Goal: Task Accomplishment & Management: Use online tool/utility

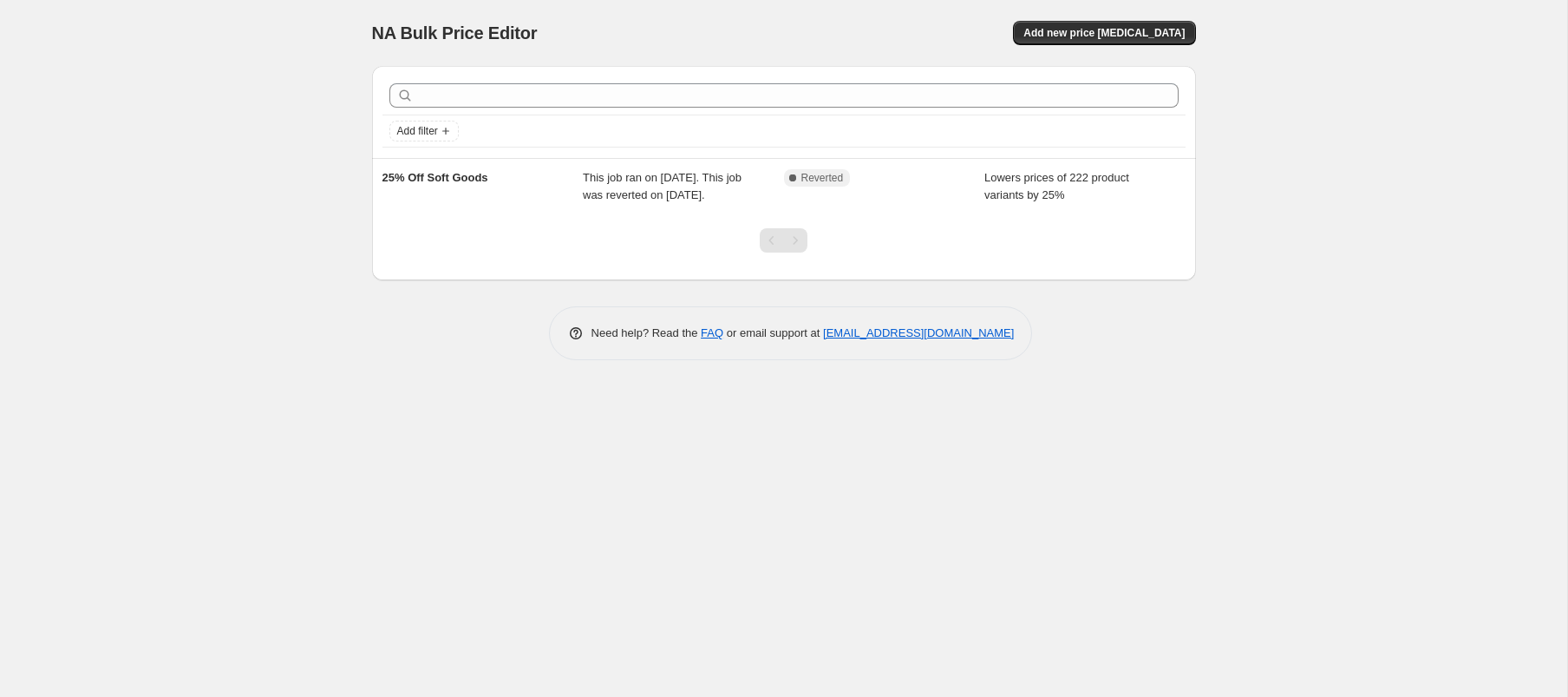
click at [405, 360] on div "Need help? Read the FAQ or email support at [EMAIL_ADDRESS][DOMAIN_NAME]" at bounding box center [791, 333] width 810 height 54
click at [1140, 31] on span "Add new price [MEDICAL_DATA]" at bounding box center [1105, 33] width 162 height 13
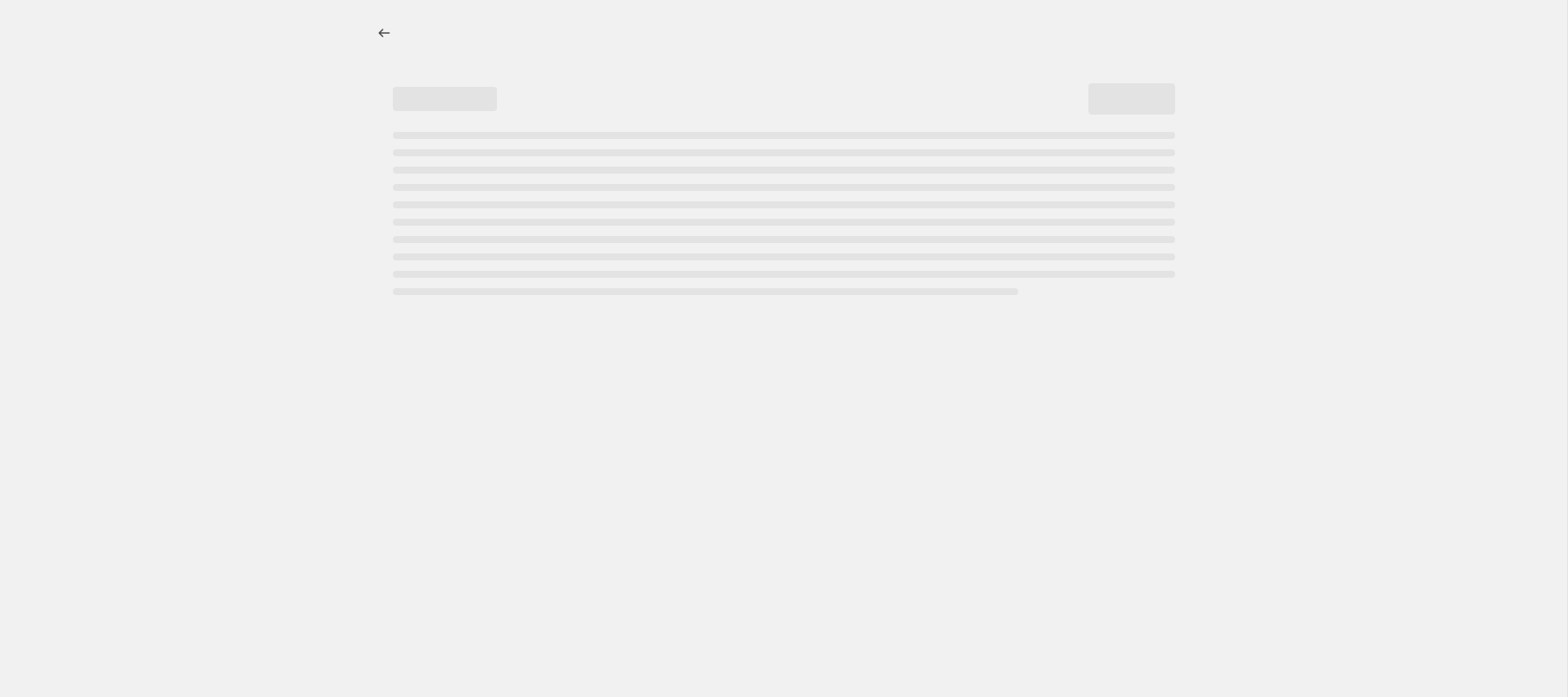
select select "percentage"
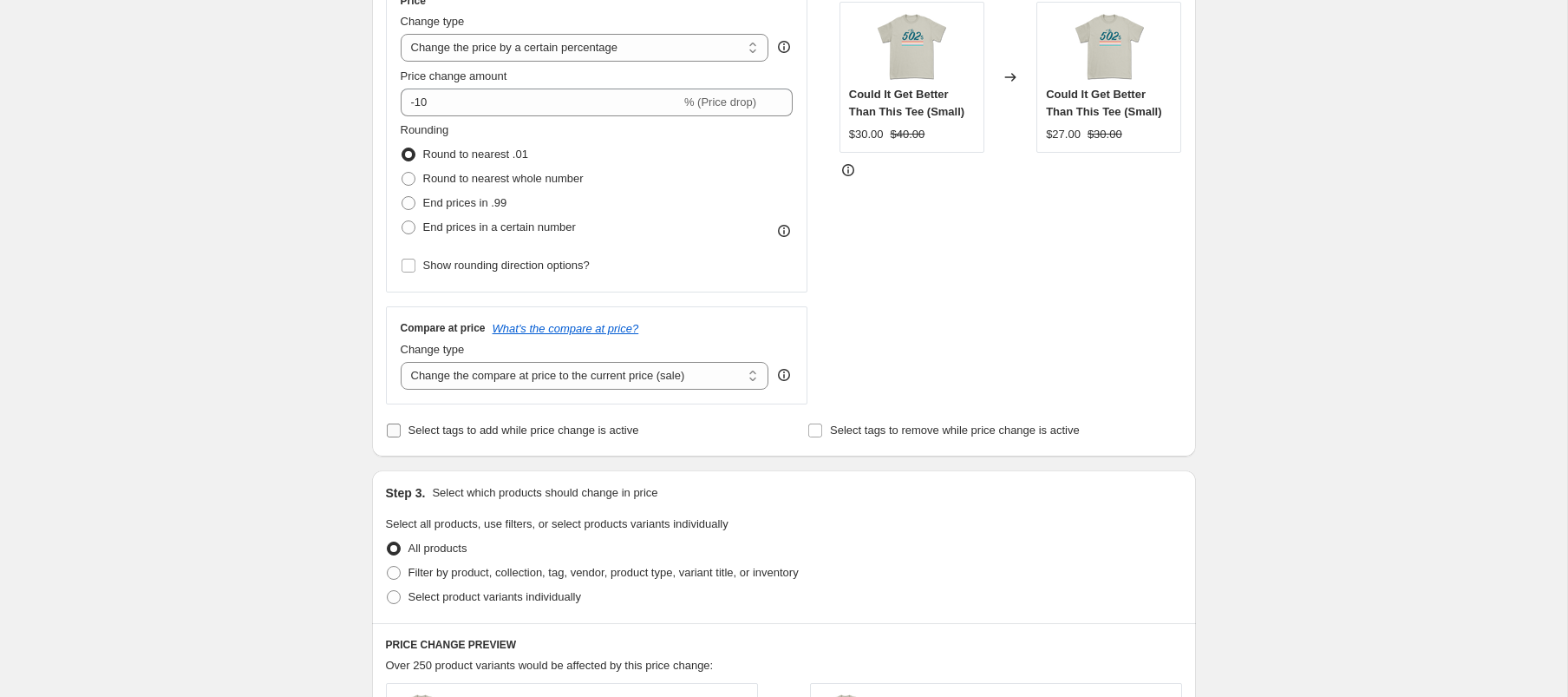
scroll to position [539, 0]
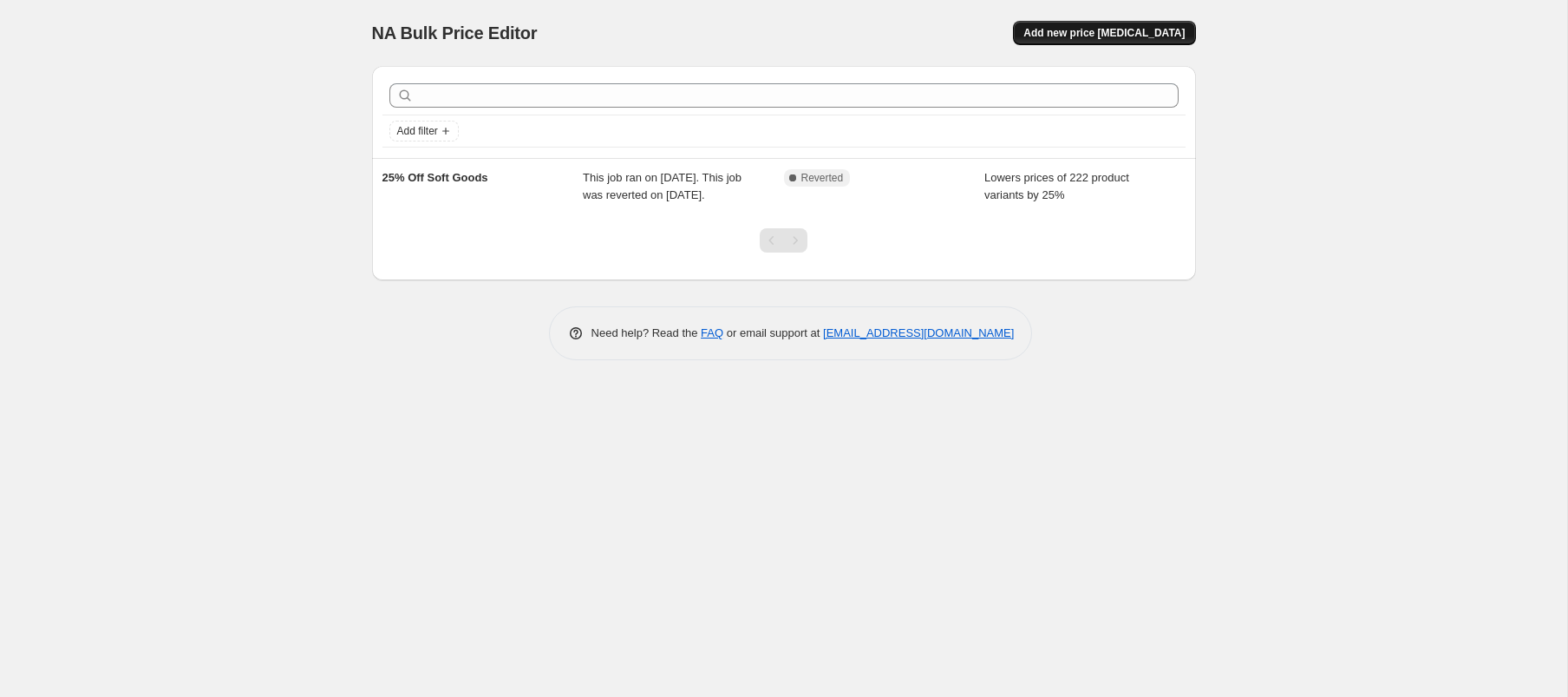
click at [1101, 44] on button "Add new price [MEDICAL_DATA]" at bounding box center [1104, 33] width 182 height 24
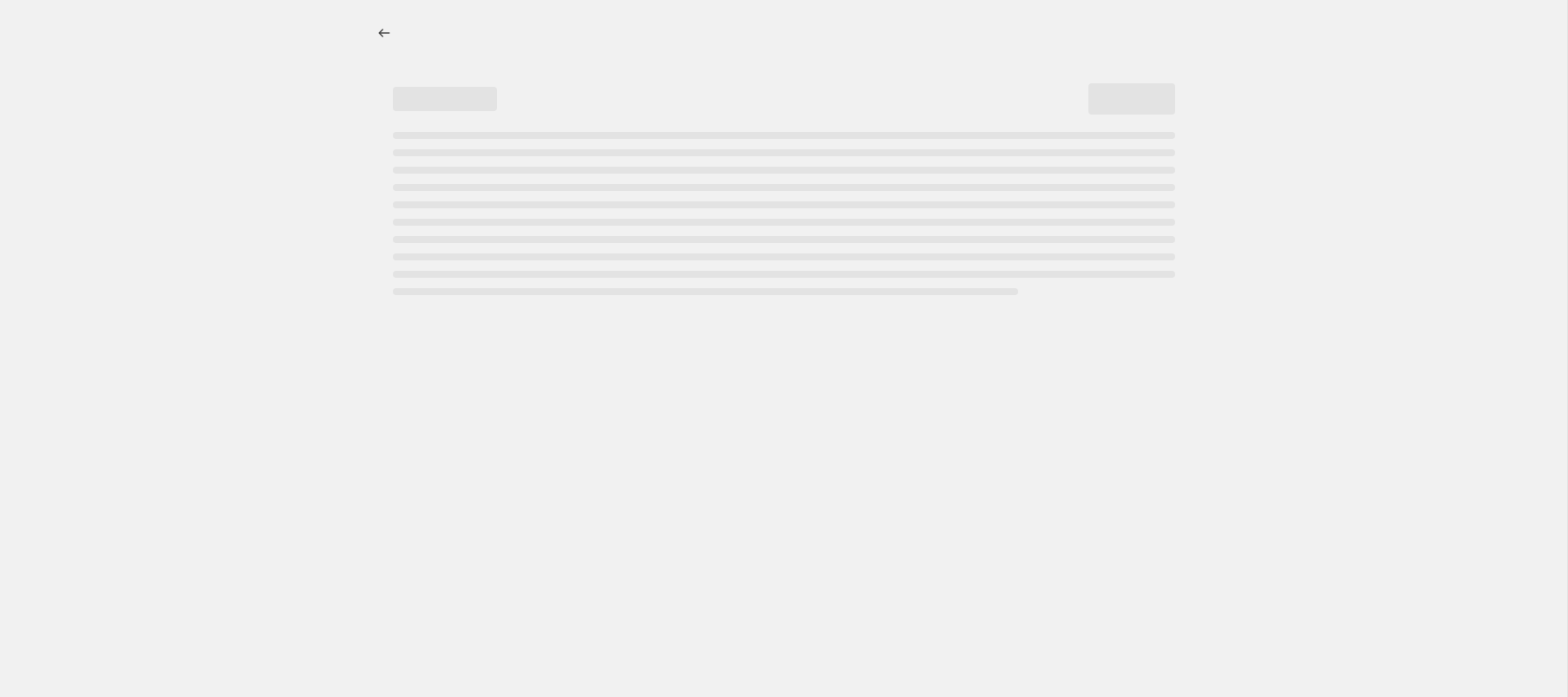
select select "percentage"
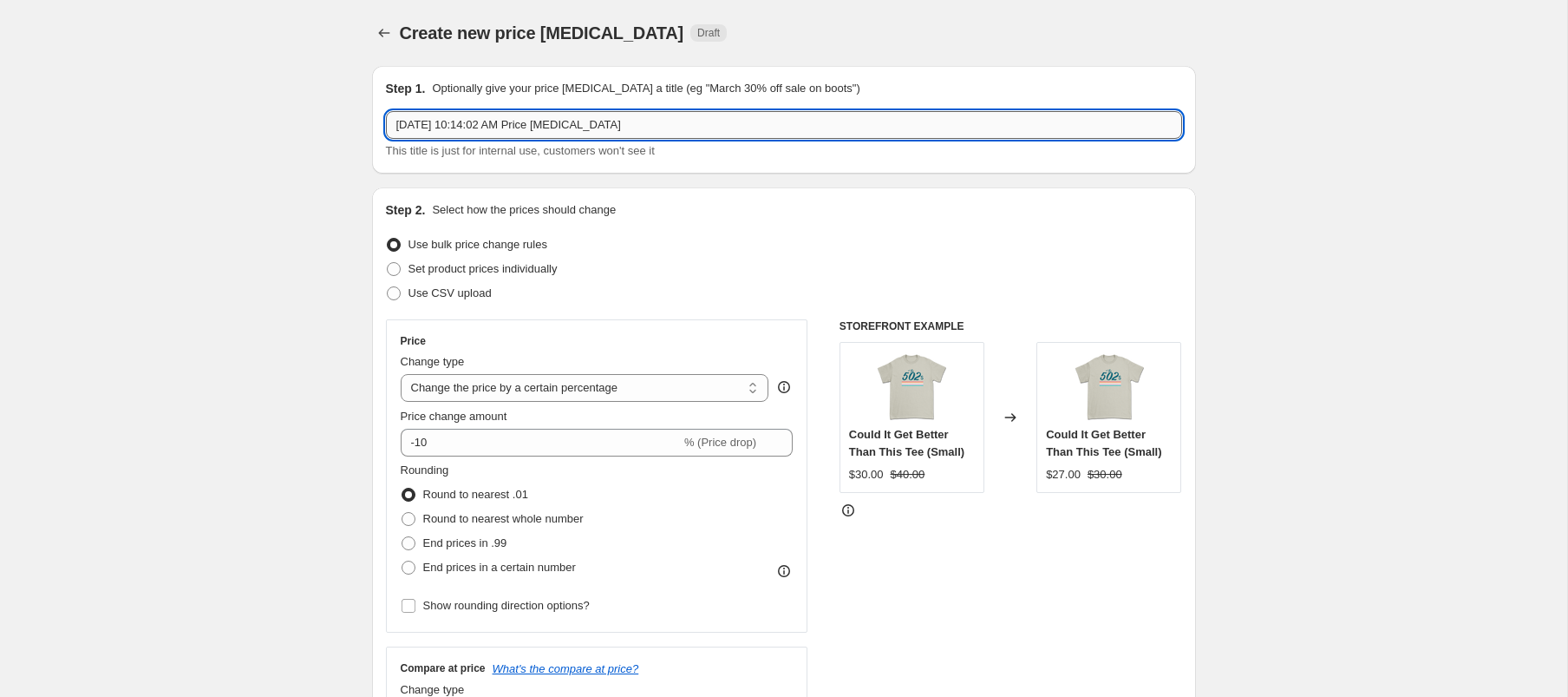
click at [577, 126] on input "Aug 22, 2025, 10:14:02 AM Price change job" at bounding box center [784, 124] width 796 height 28
type input "20% Off (Excluding Easy Street)"
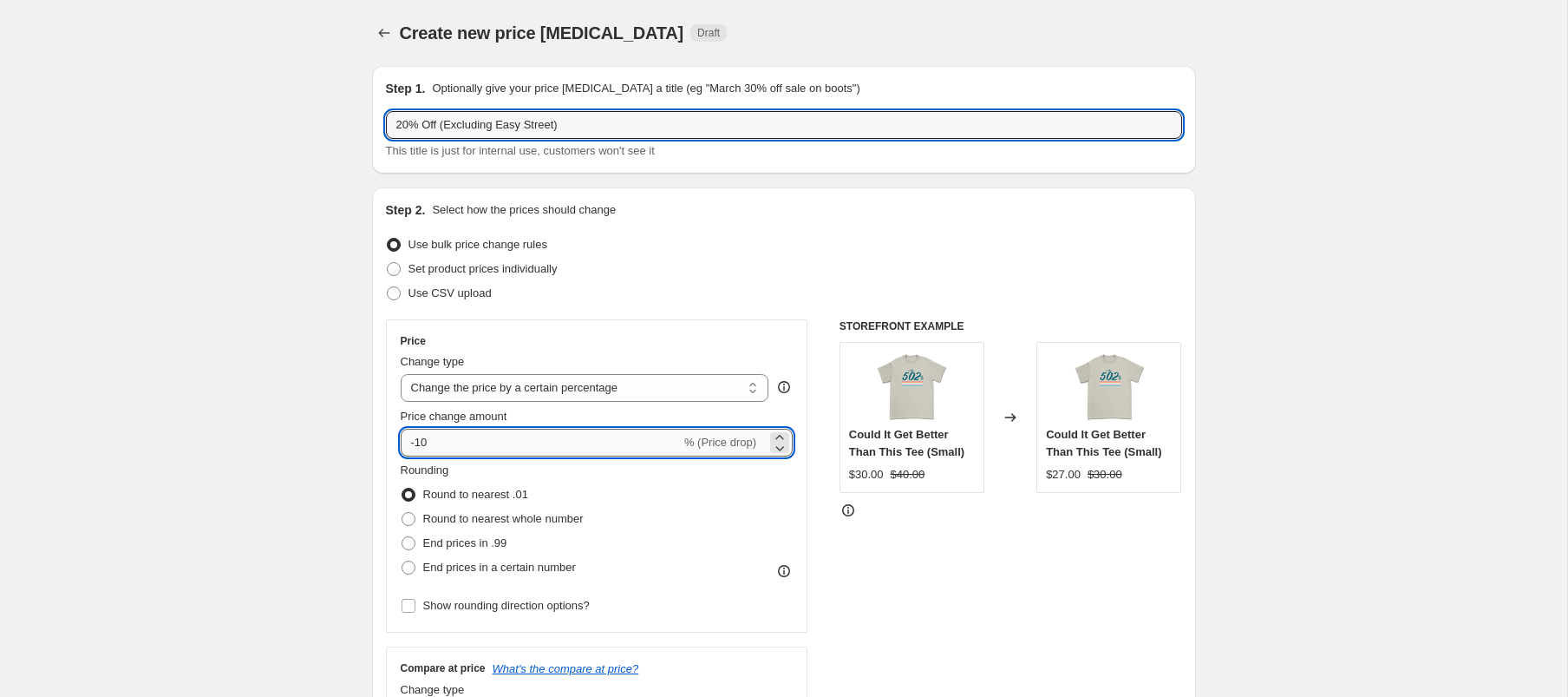
click at [470, 439] on input "-10" at bounding box center [540, 442] width 280 height 28
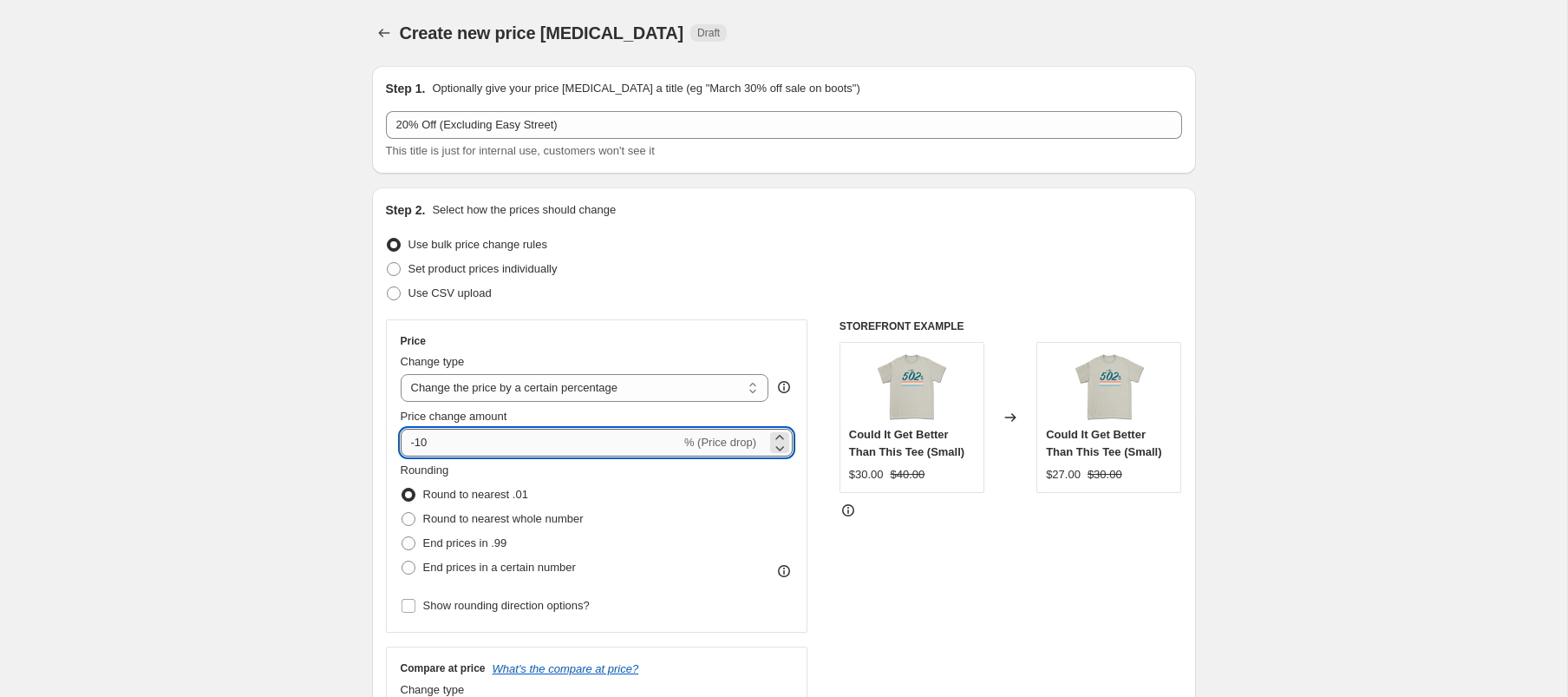
type input "-1"
type input "-20"
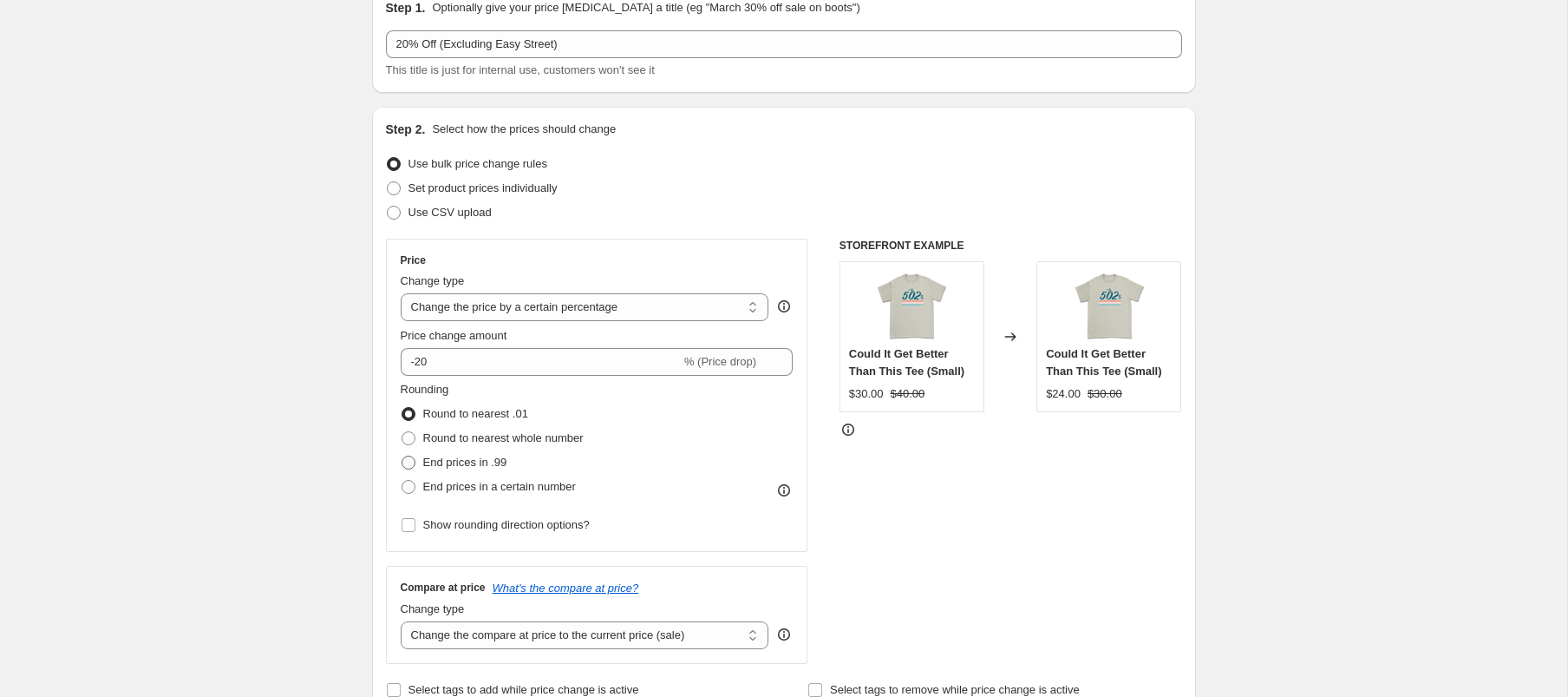
scroll to position [377, 0]
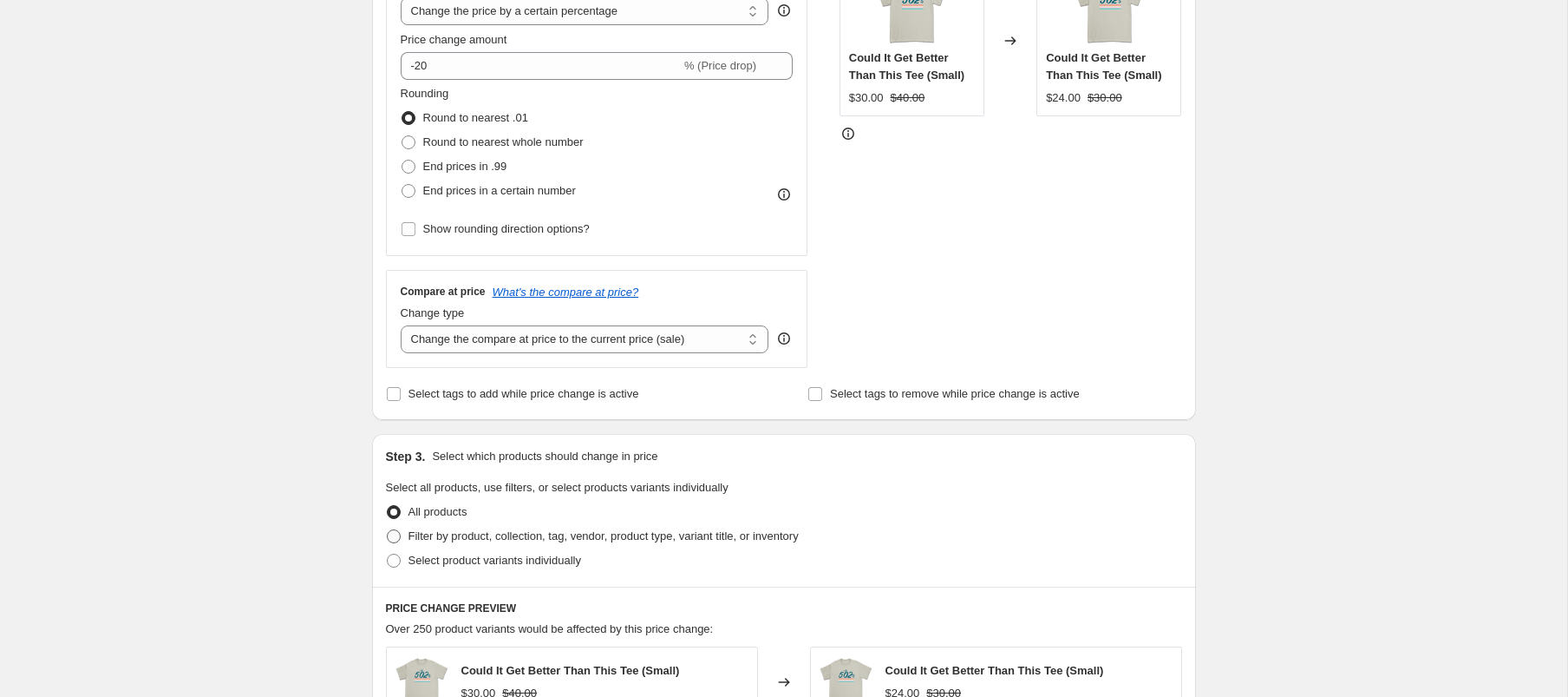
click at [496, 534] on span "Filter by product, collection, tag, vendor, product type, variant title, or inv…" at bounding box center [604, 535] width 390 height 13
click at [387, 530] on input "Filter by product, collection, tag, vendor, product type, variant title, or inv…" at bounding box center [386, 529] width 1 height 1
radio input "true"
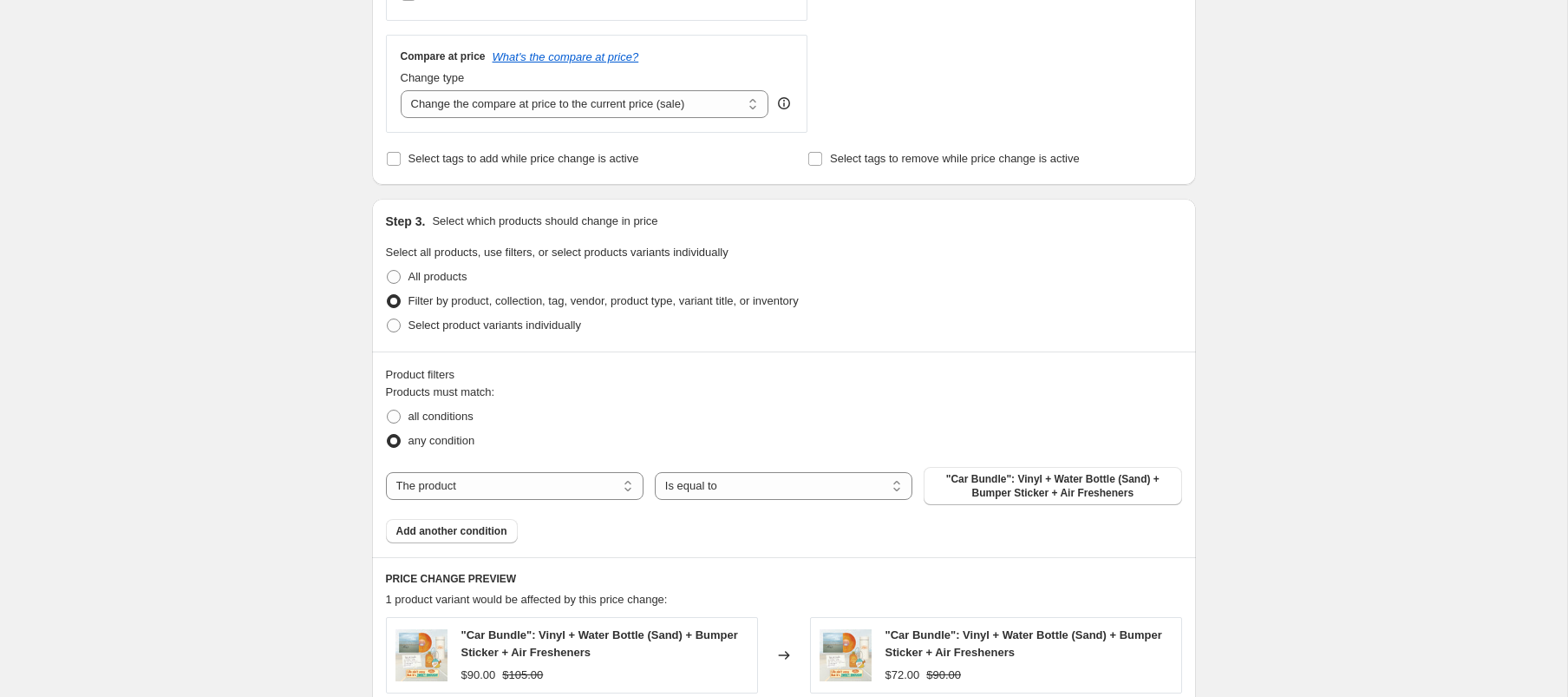
scroll to position [635, 0]
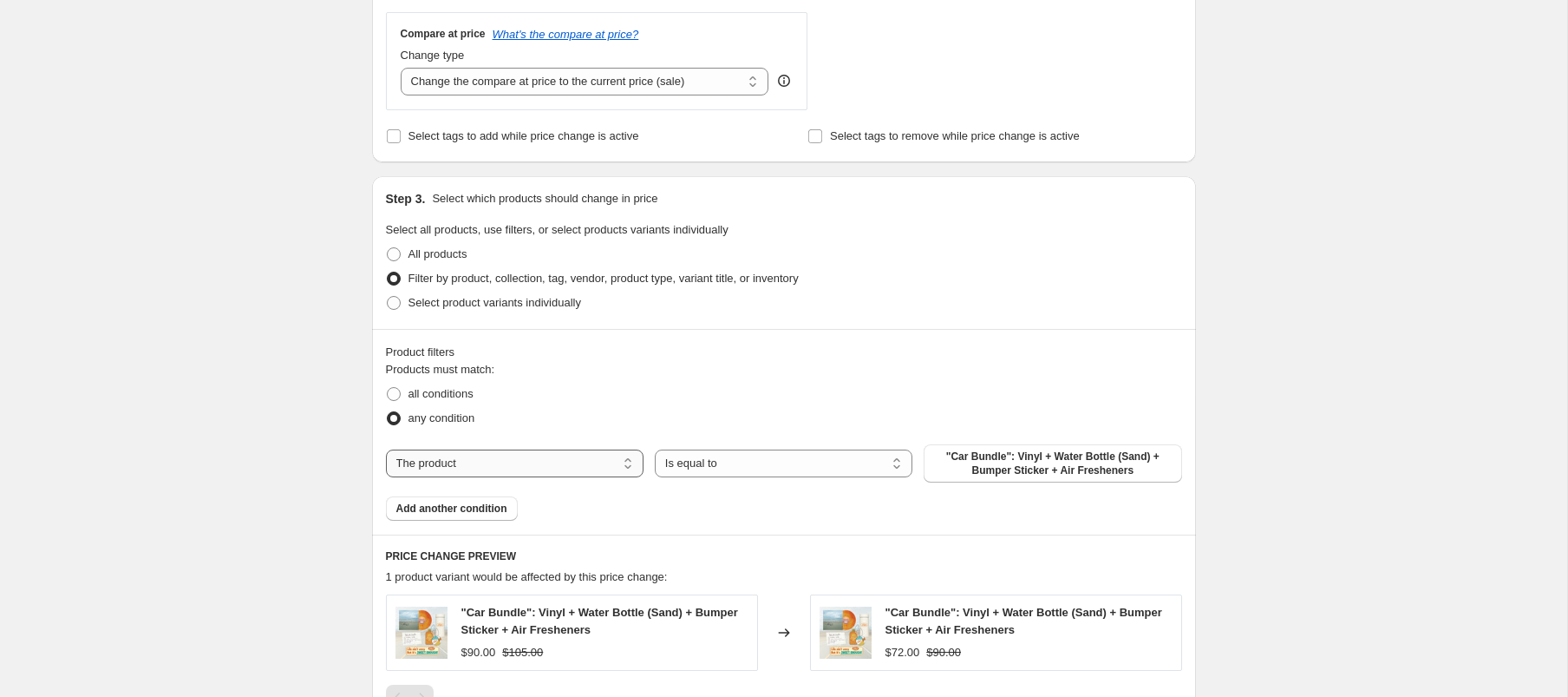
click at [552, 456] on select "The product The product's collection The product's tag The product's vendor The…" at bounding box center [515, 462] width 258 height 28
select select "tag"
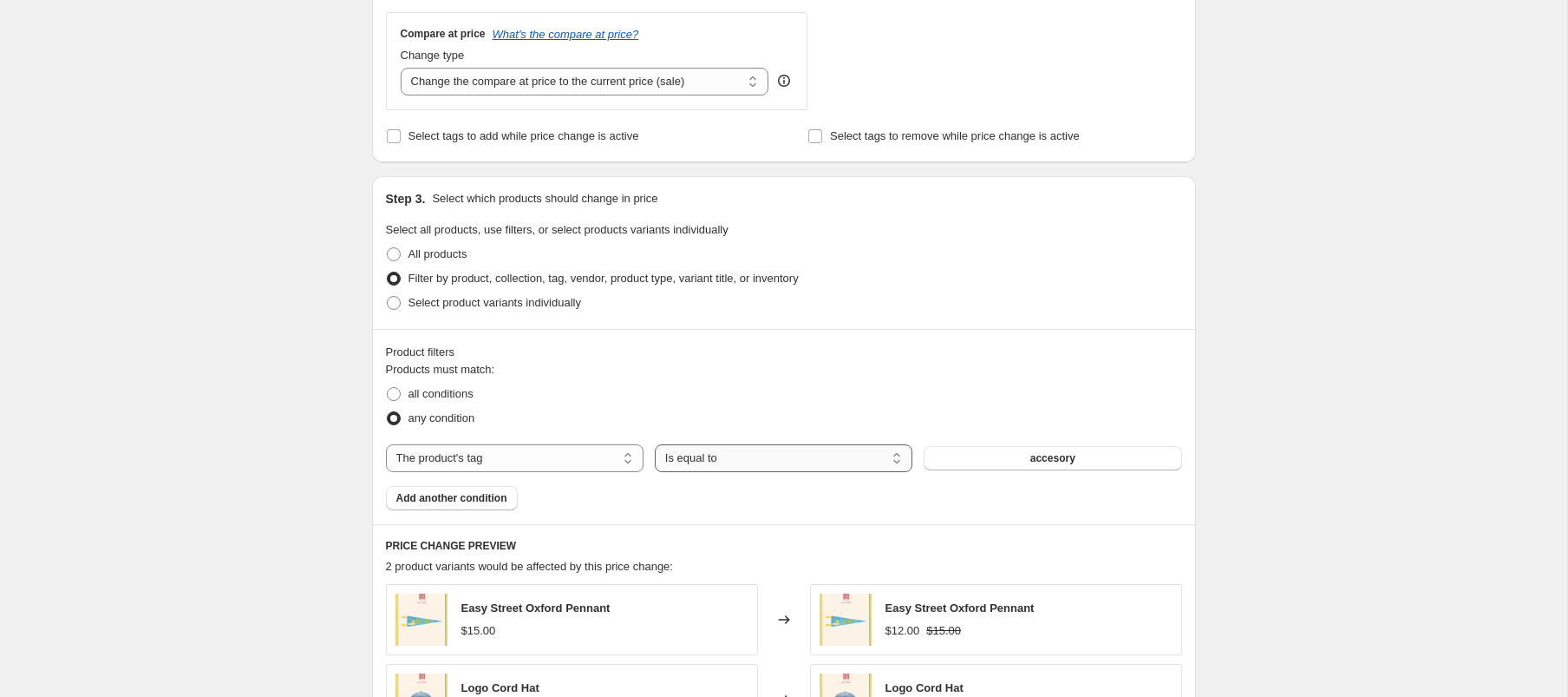
click at [704, 458] on select "Is equal to Is not equal to" at bounding box center [784, 458] width 258 height 28
select select "not_equal"
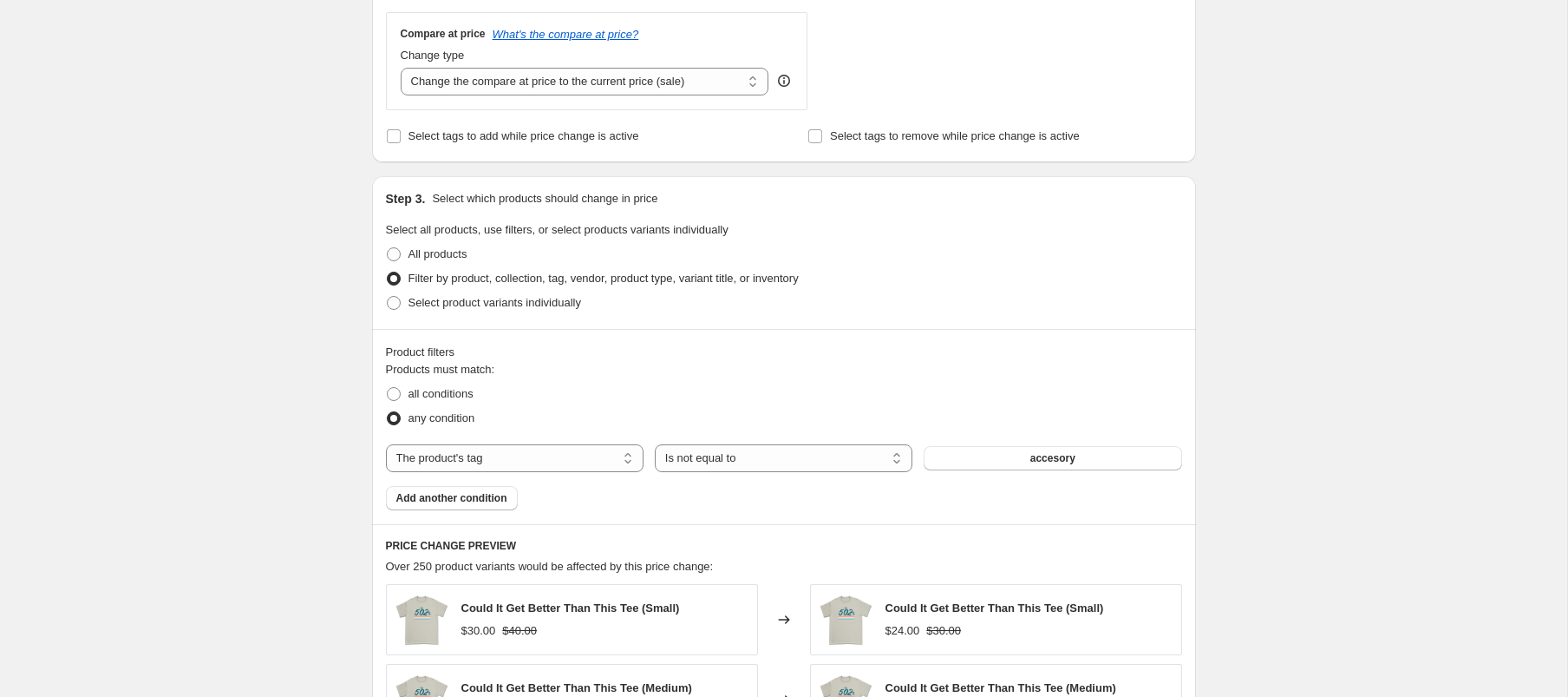
click at [1032, 458] on span "accesory" at bounding box center [1053, 458] width 45 height 13
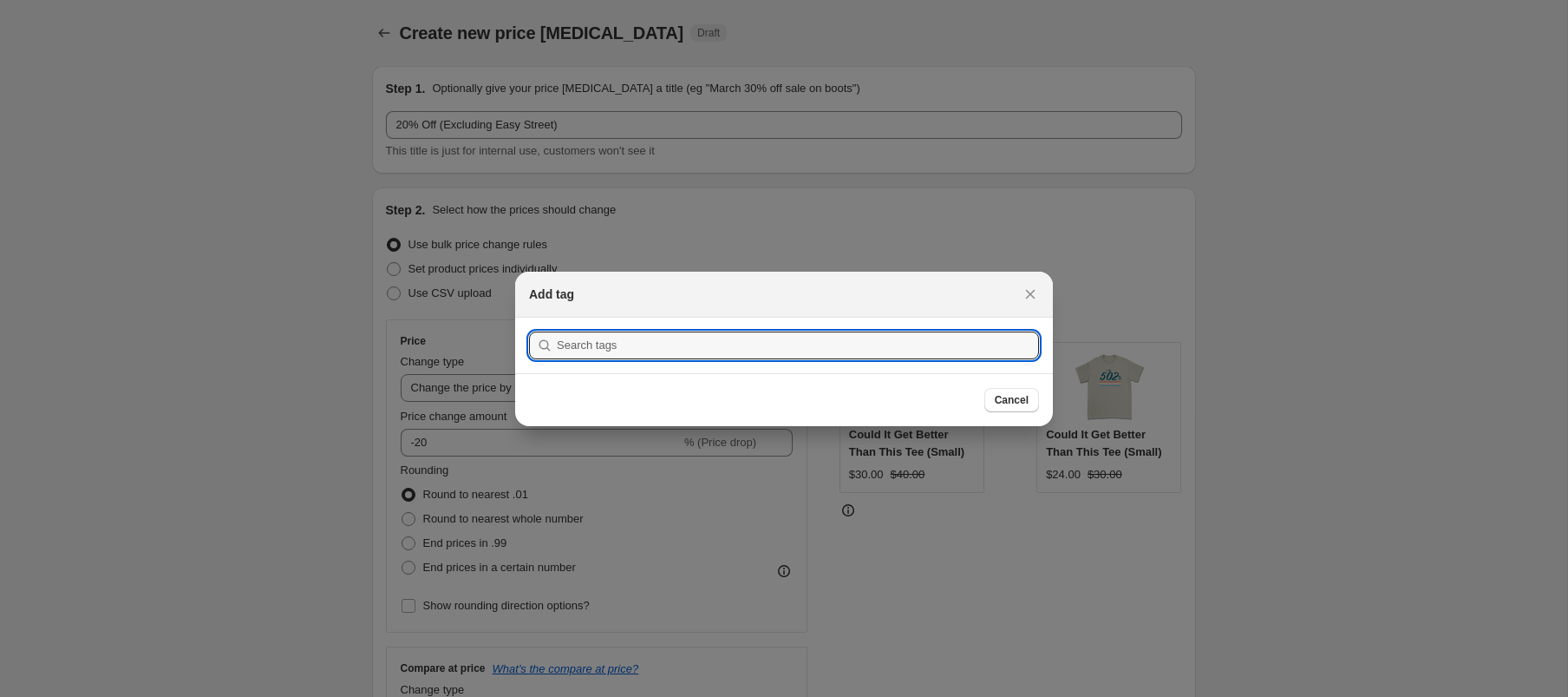
scroll to position [0, 0]
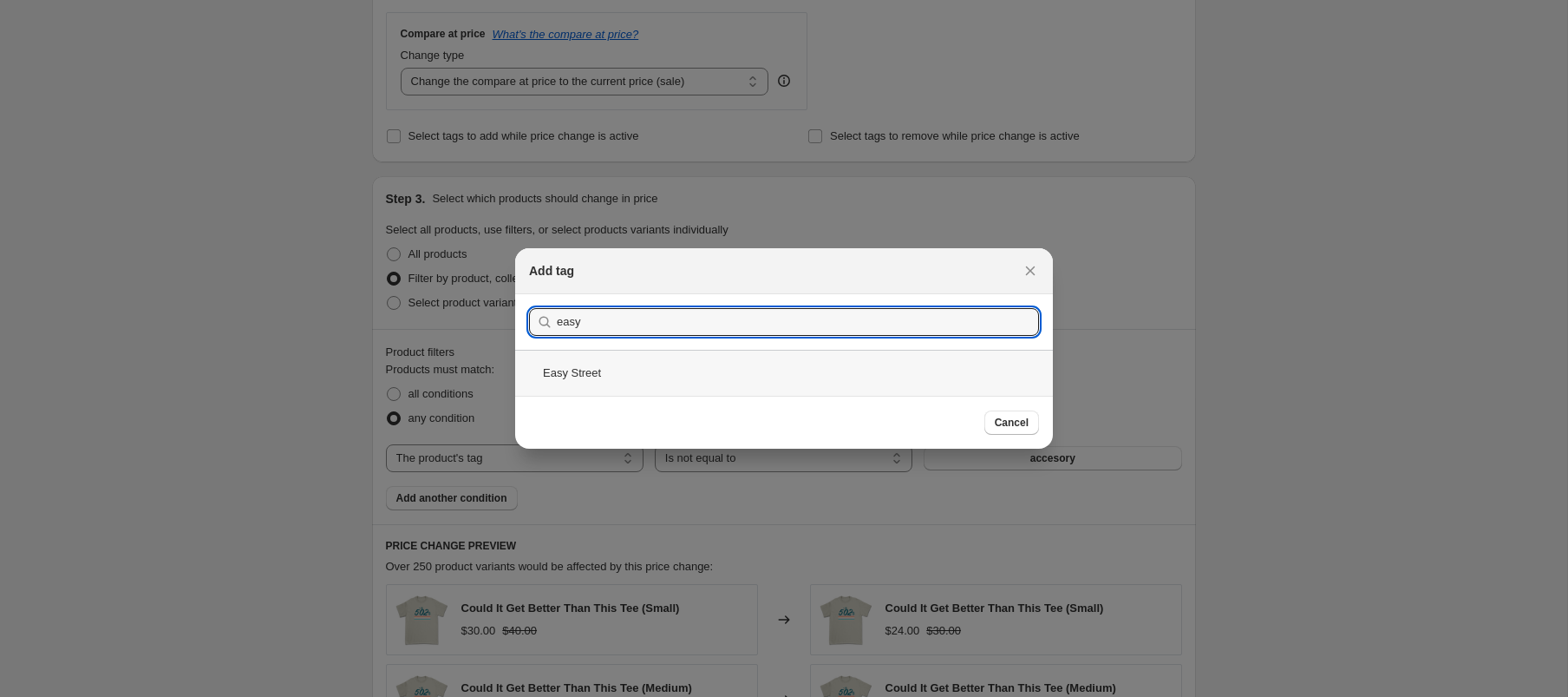
type input "easy"
click at [597, 384] on div "Easy Street" at bounding box center [784, 373] width 537 height 46
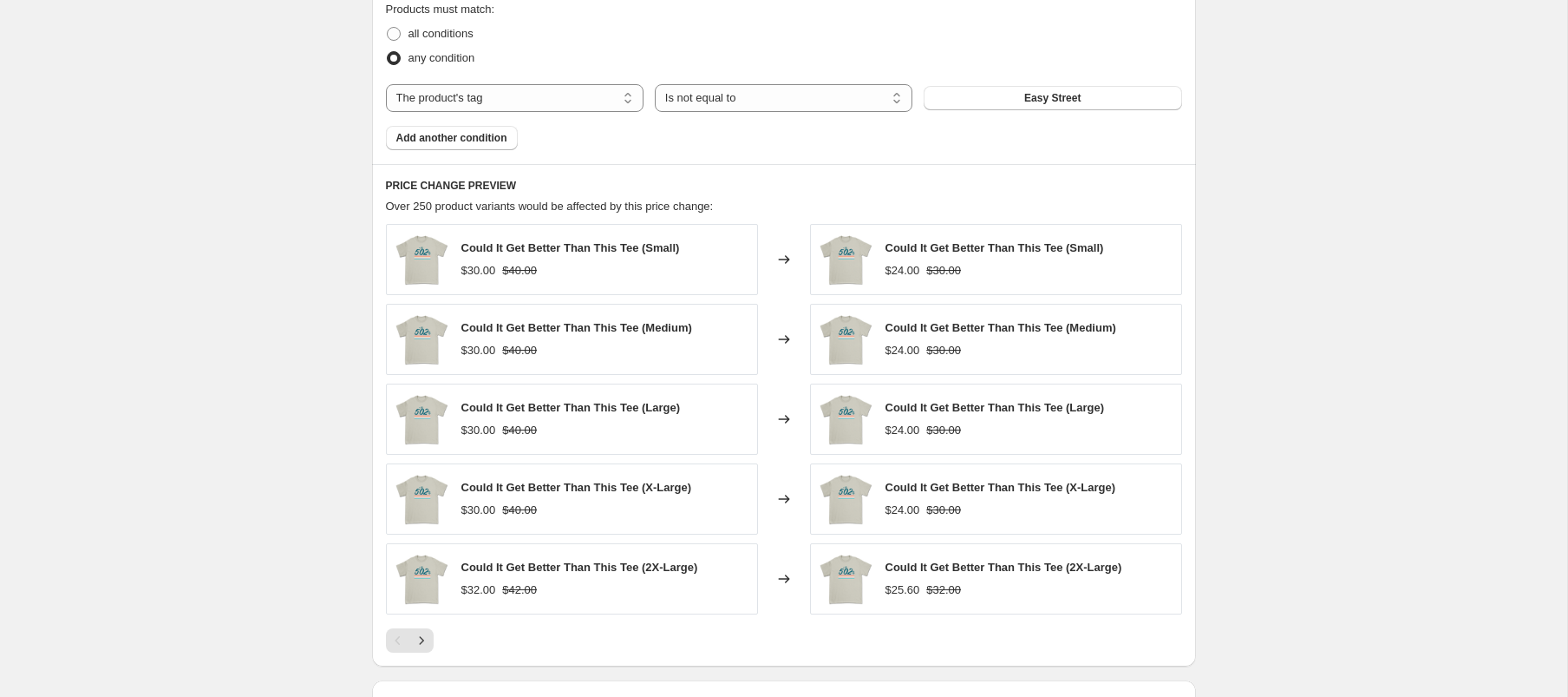
scroll to position [1232, 0]
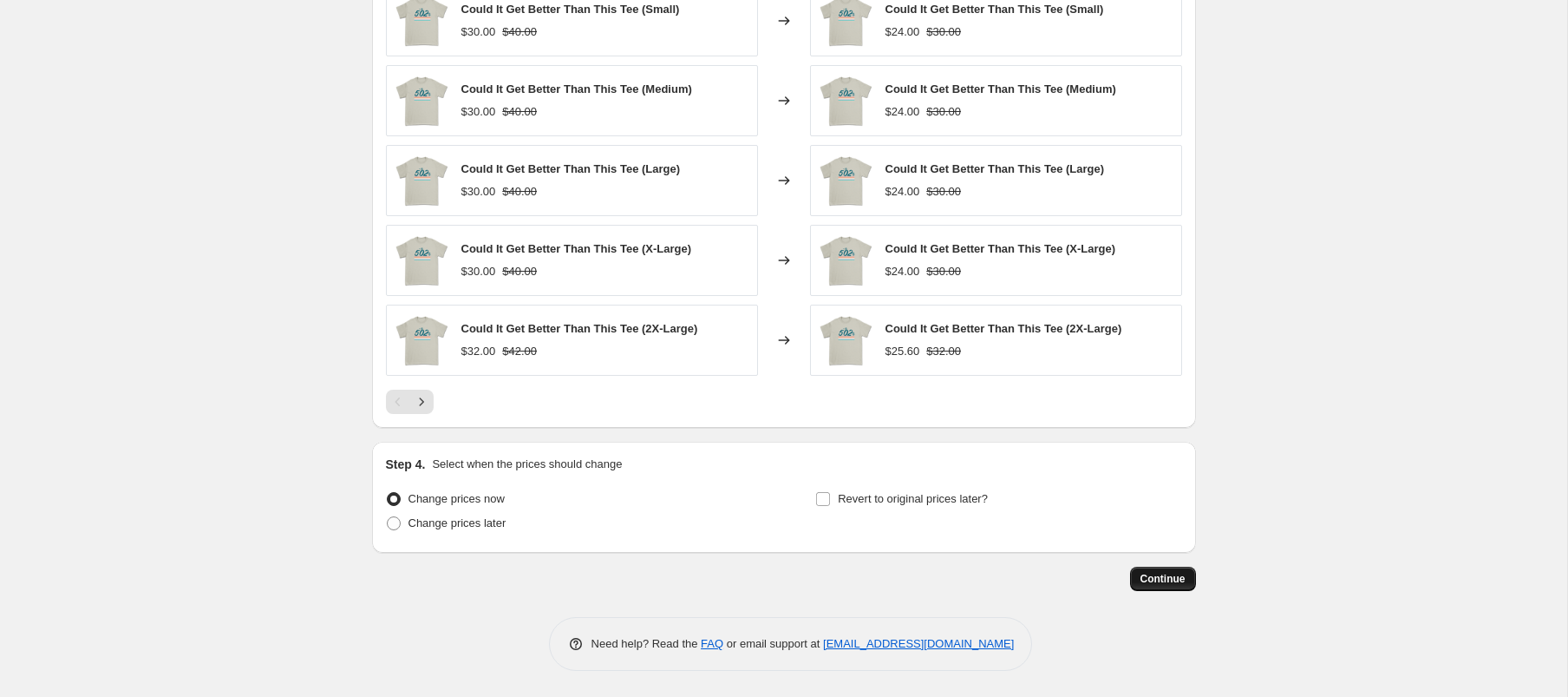
click at [1162, 580] on span "Continue" at bounding box center [1162, 579] width 45 height 13
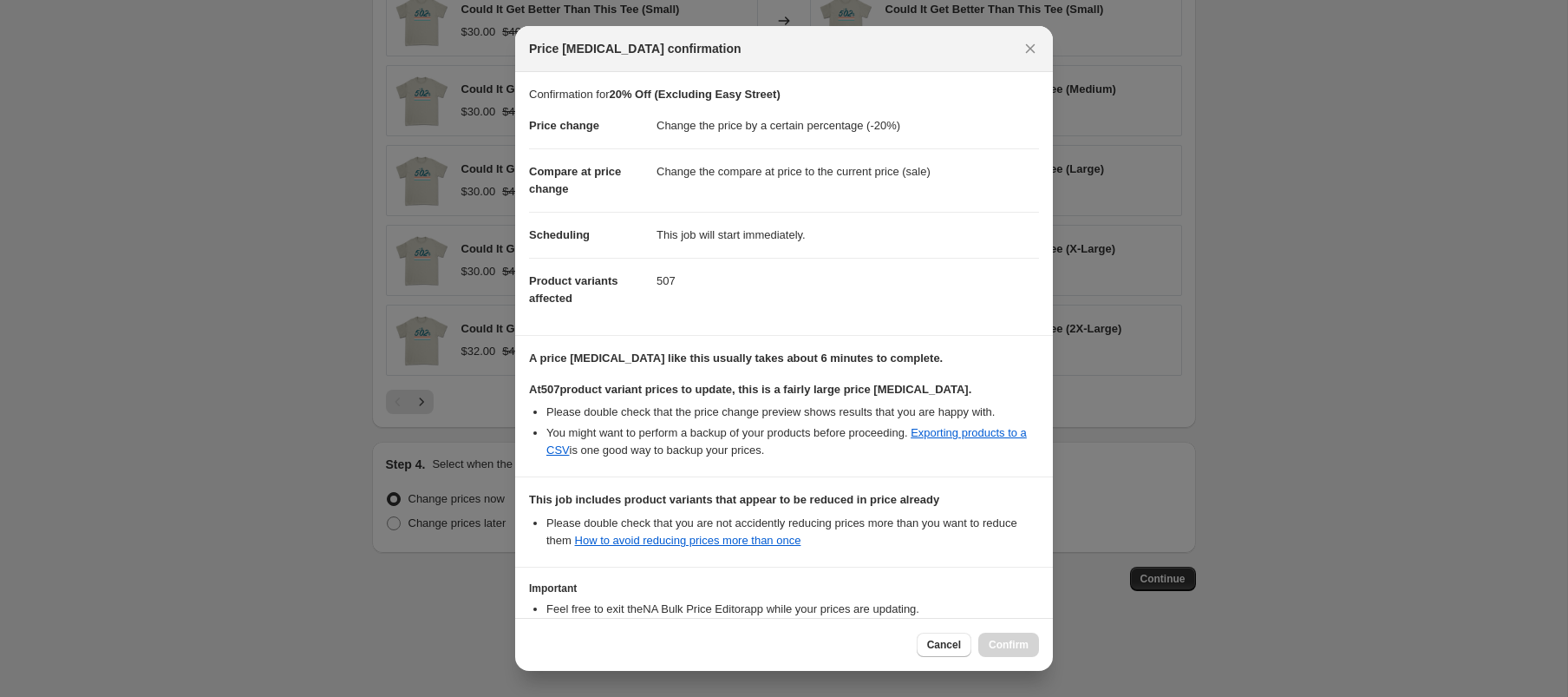
scroll to position [129, 0]
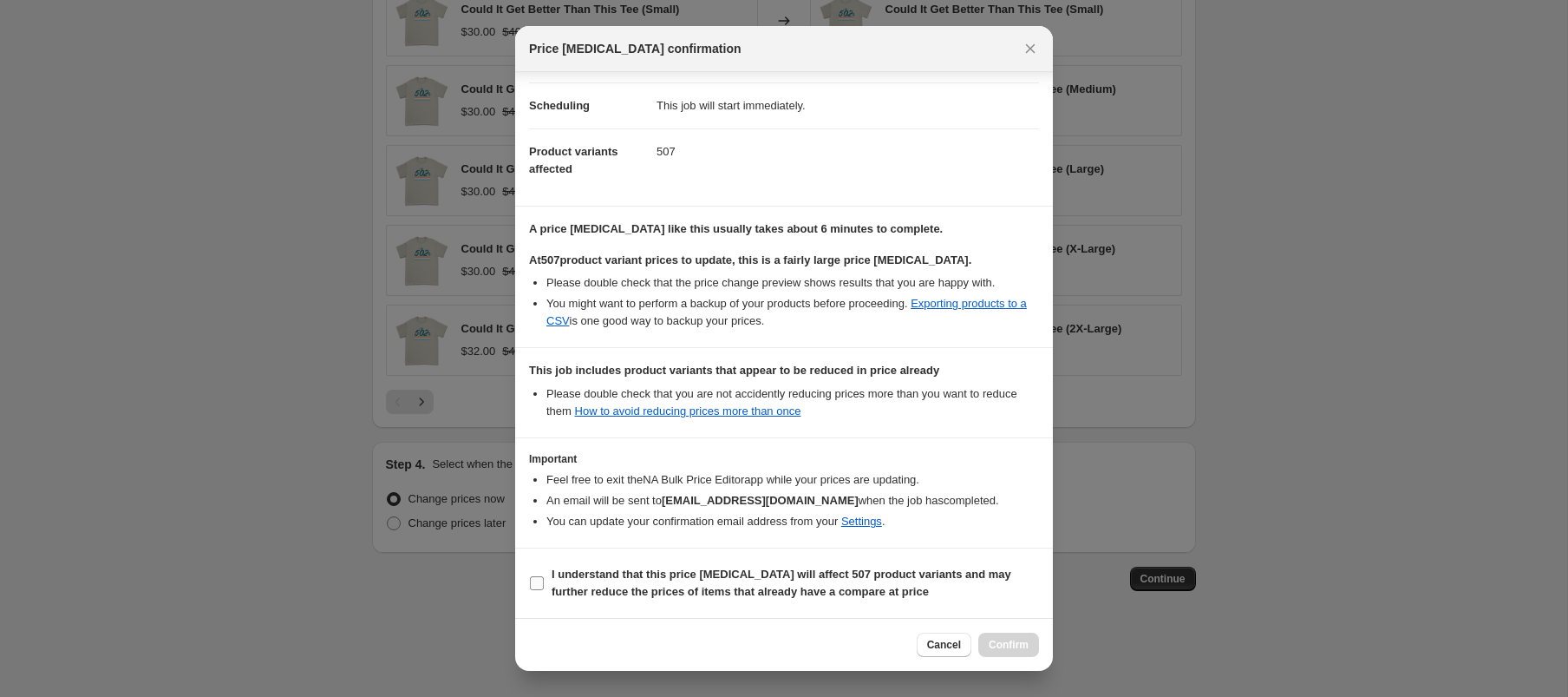
click at [597, 584] on span "I understand that this price change job will affect 507 product variants and ma…" at bounding box center [795, 583] width 487 height 35
click at [544, 584] on input "I understand that this price change job will affect 507 product variants and ma…" at bounding box center [536, 583] width 13 height 13
checkbox input "true"
click at [1016, 656] on button "Confirm" at bounding box center [1008, 644] width 61 height 24
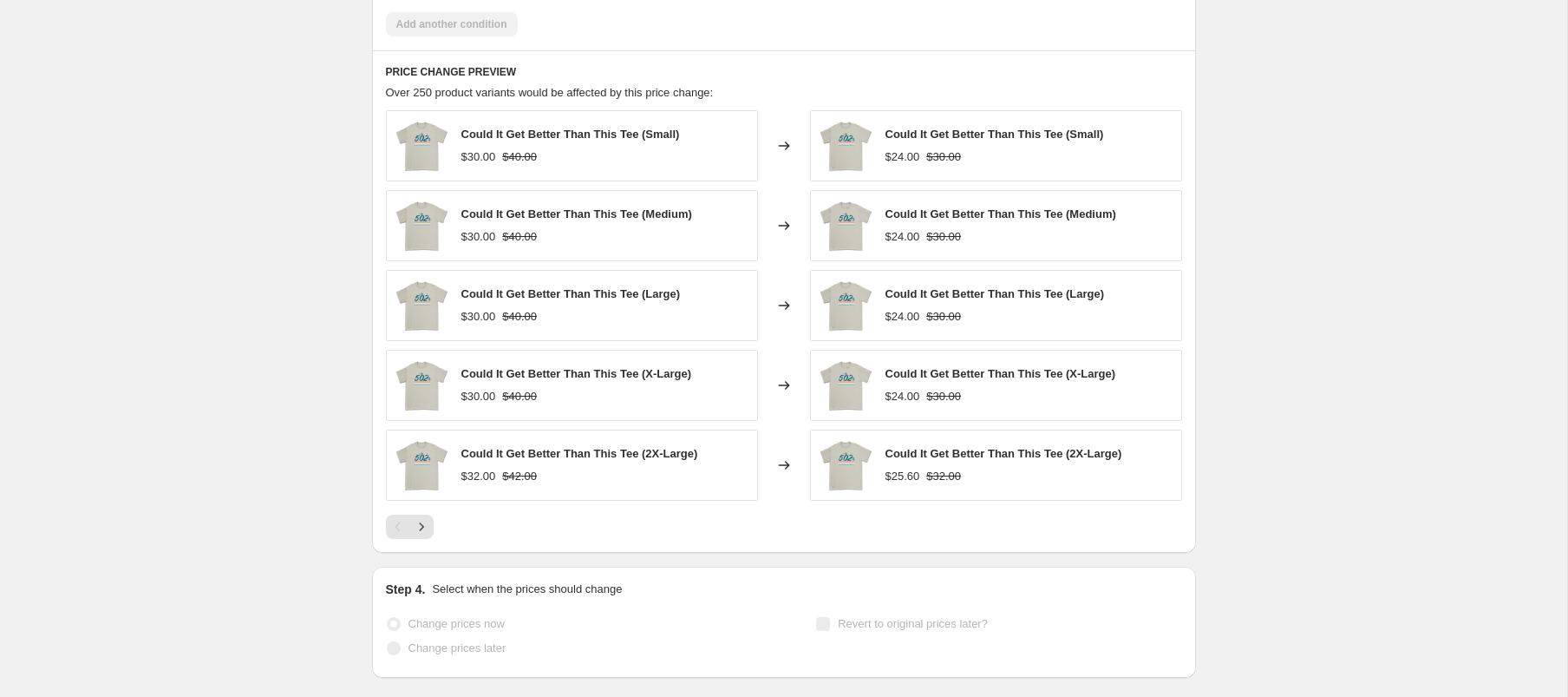
scroll to position [1278, 0]
